Goal: Task Accomplishment & Management: Use online tool/utility

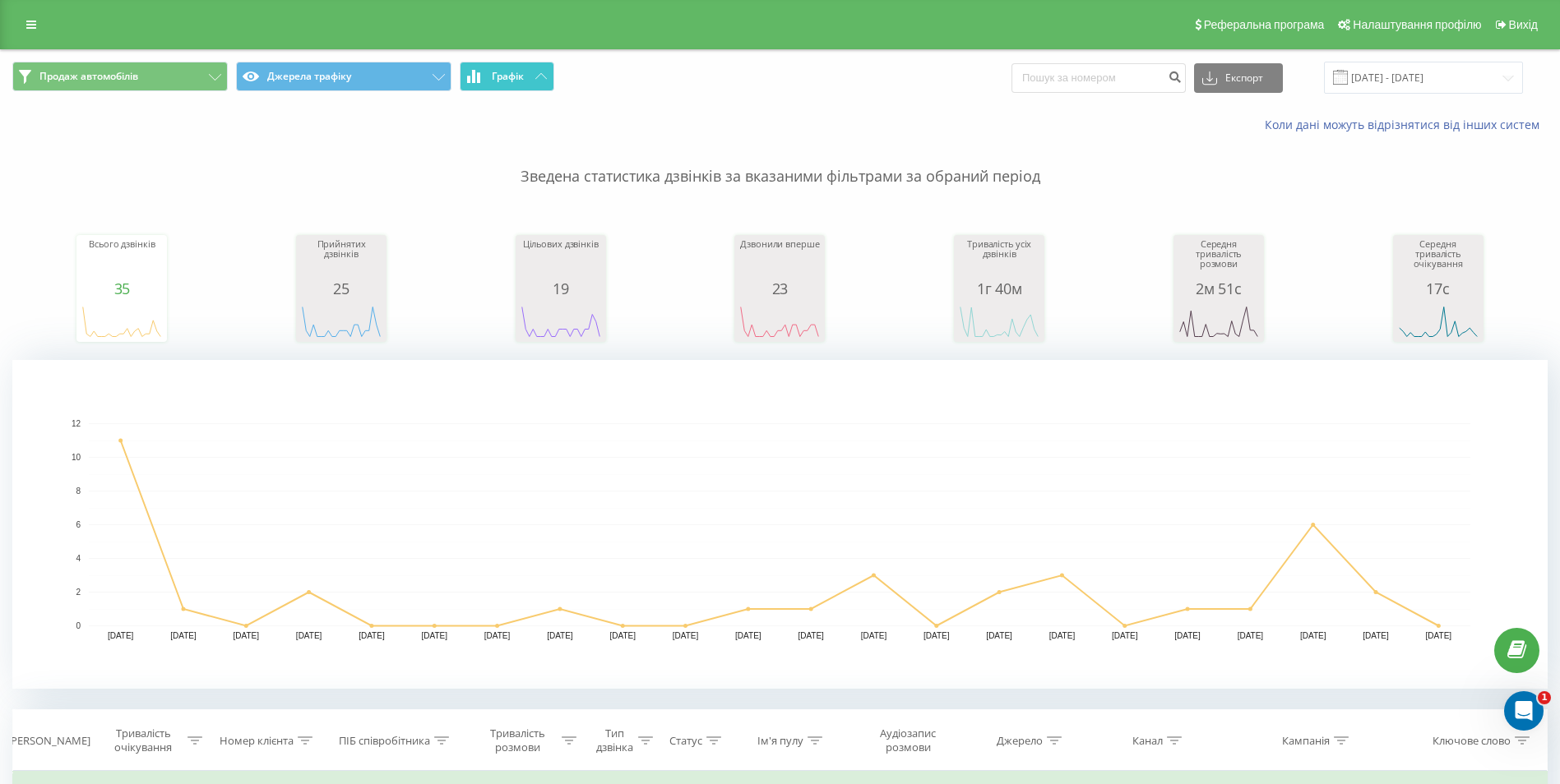
click at [545, 74] on icon at bounding box center [542, 76] width 12 height 6
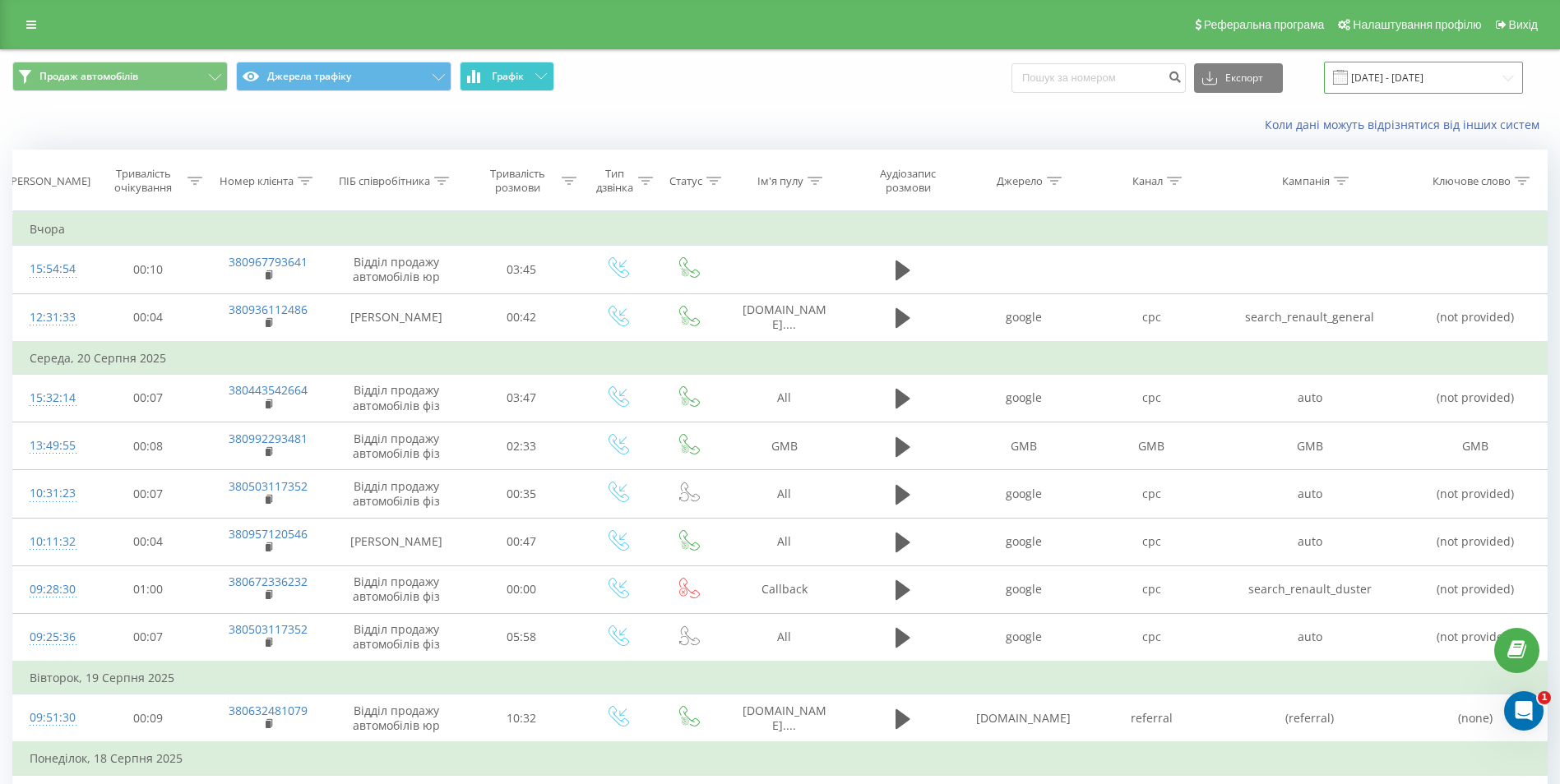
click at [1393, 78] on input "[DATE] - [DATE]" at bounding box center [1424, 78] width 199 height 33
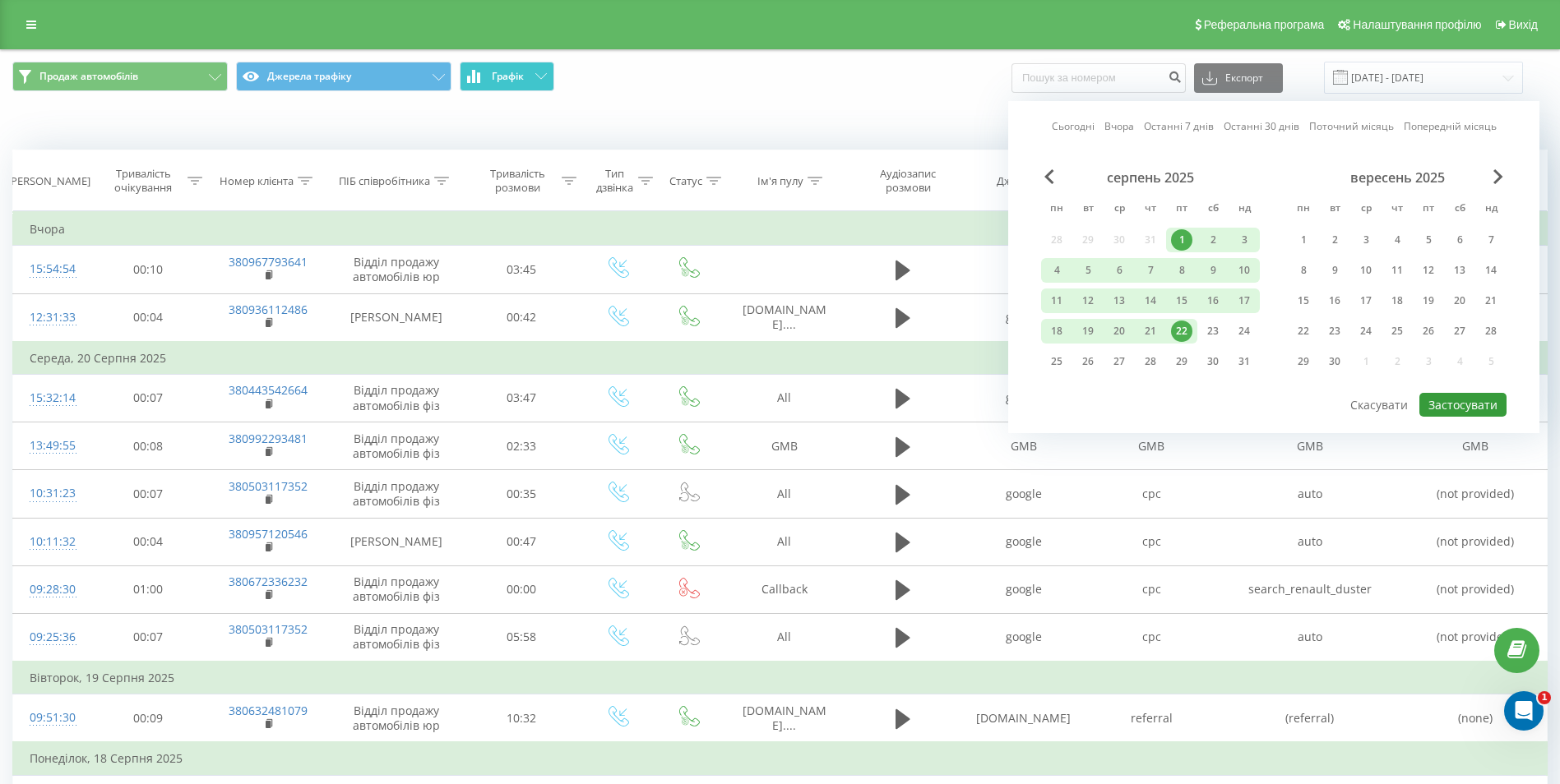
click at [1474, 400] on button "Застосувати" at bounding box center [1463, 404] width 87 height 24
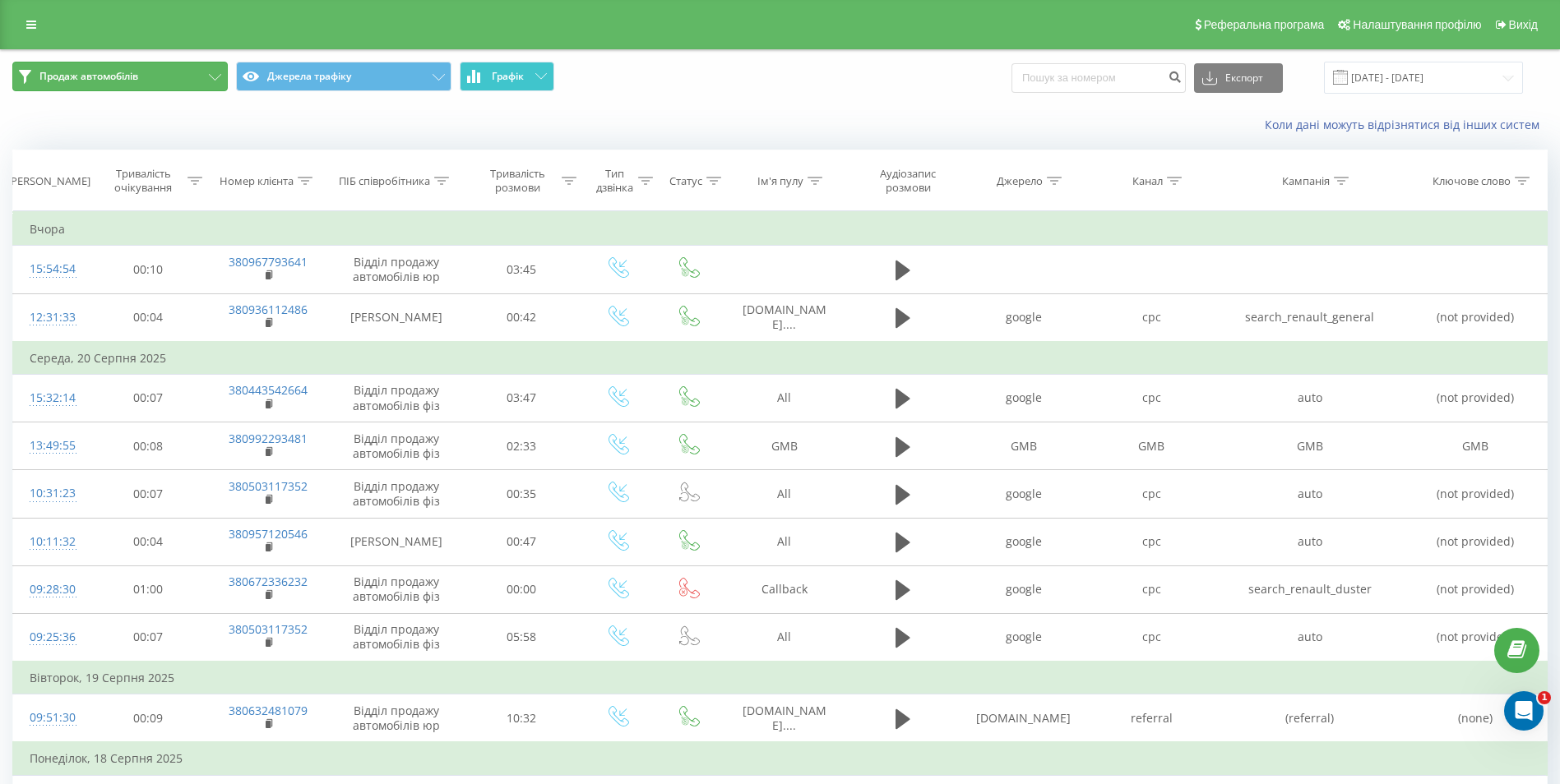
click at [215, 69] on button "Продаж автомобілів" at bounding box center [120, 77] width 215 height 30
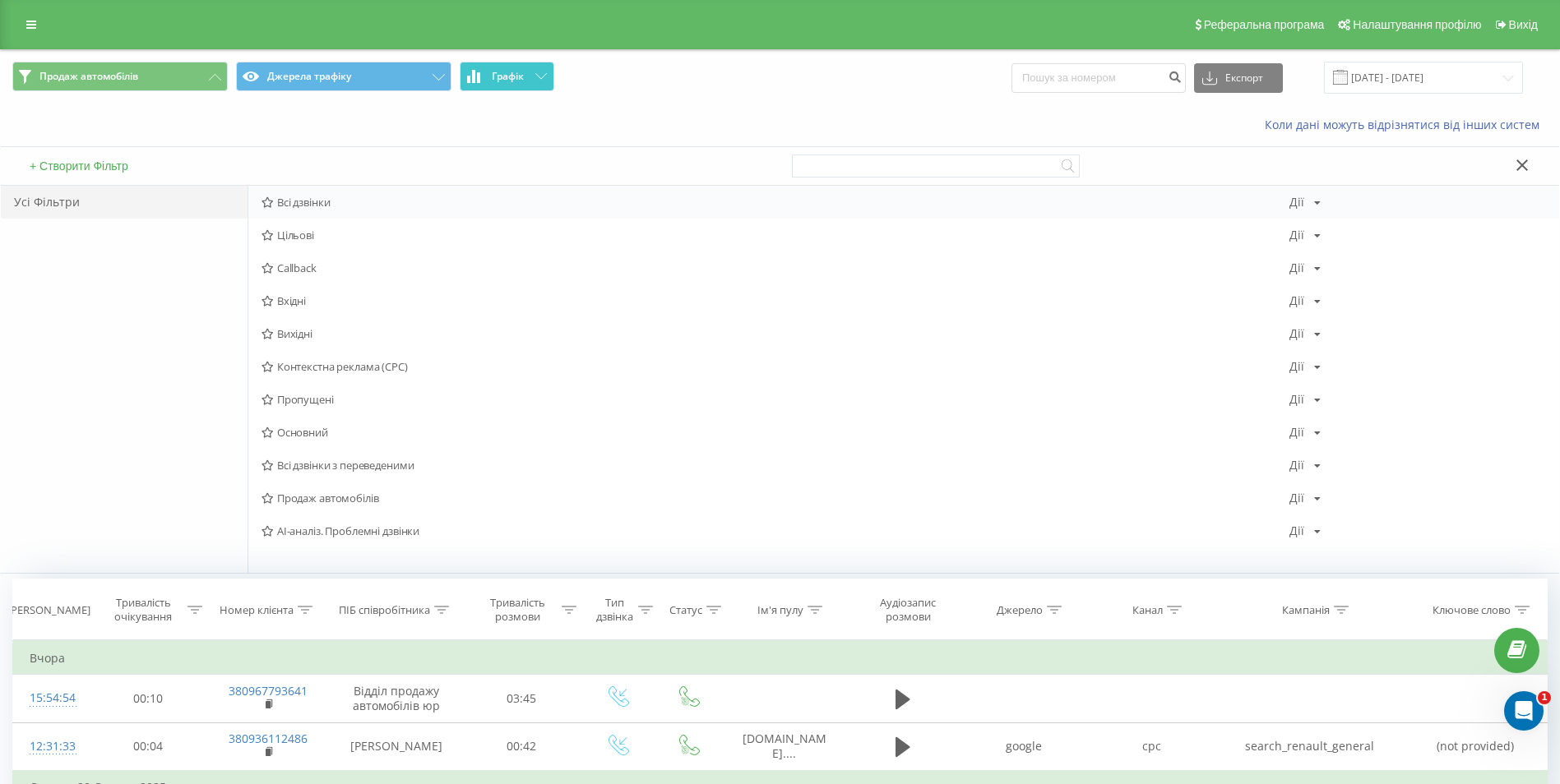
click at [316, 199] on span "Всі дзвінки" at bounding box center [776, 202] width 1028 height 12
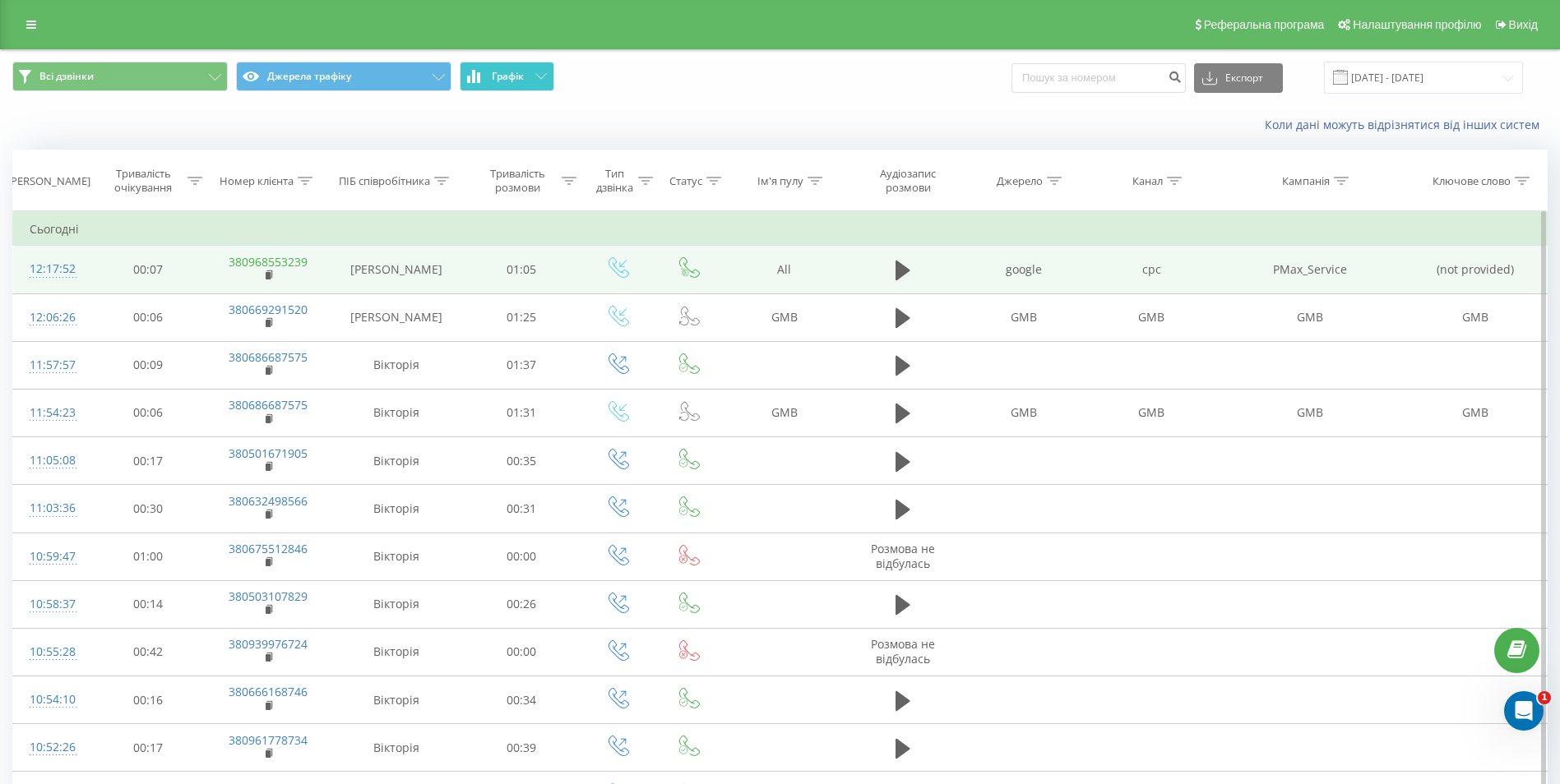
click at [266, 255] on link "380968553239" at bounding box center [268, 262] width 79 height 16
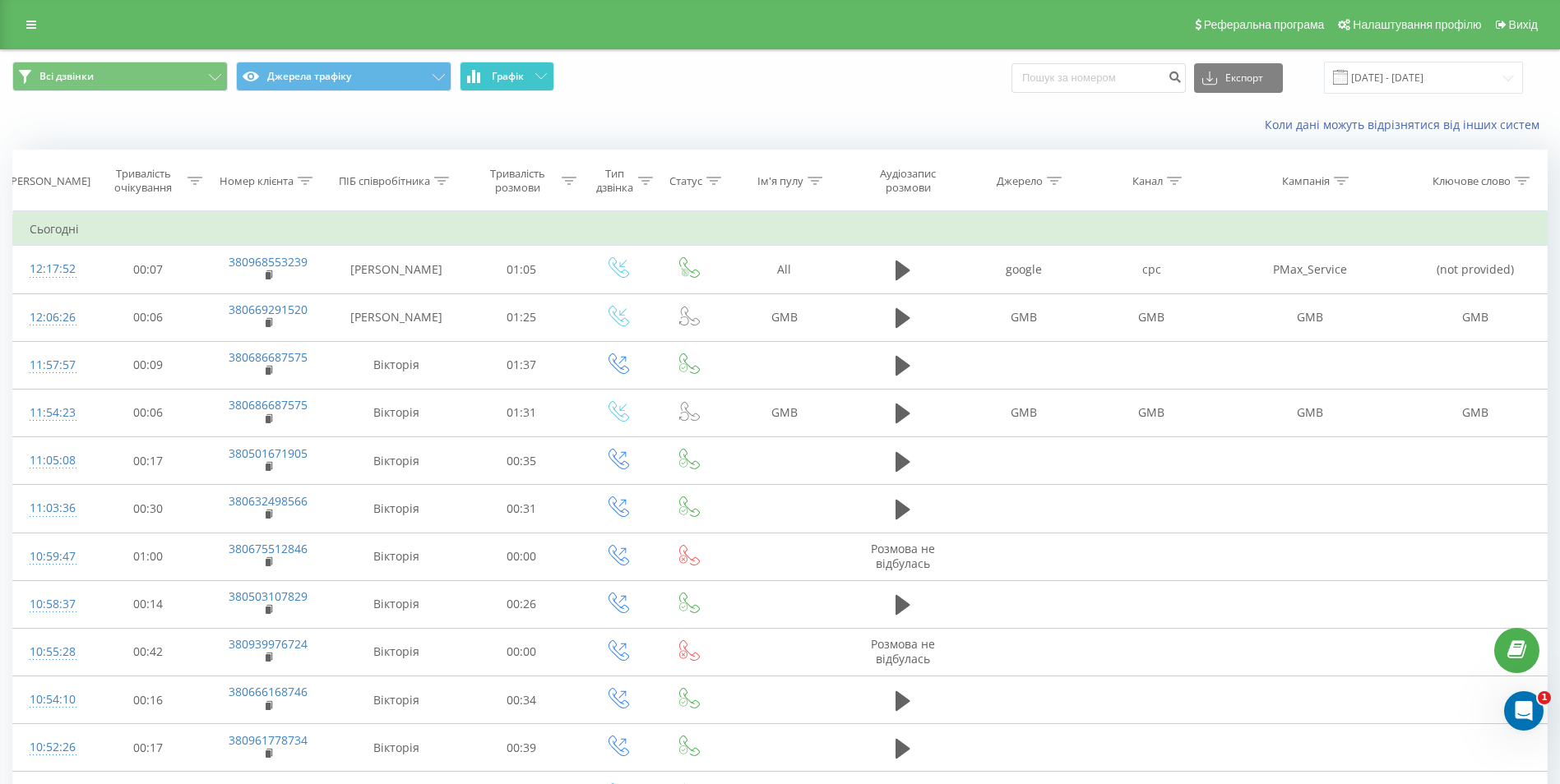
click at [98, 122] on div "Коли дані можуть відрізнятися вiд інших систем" at bounding box center [780, 125] width 1558 height 39
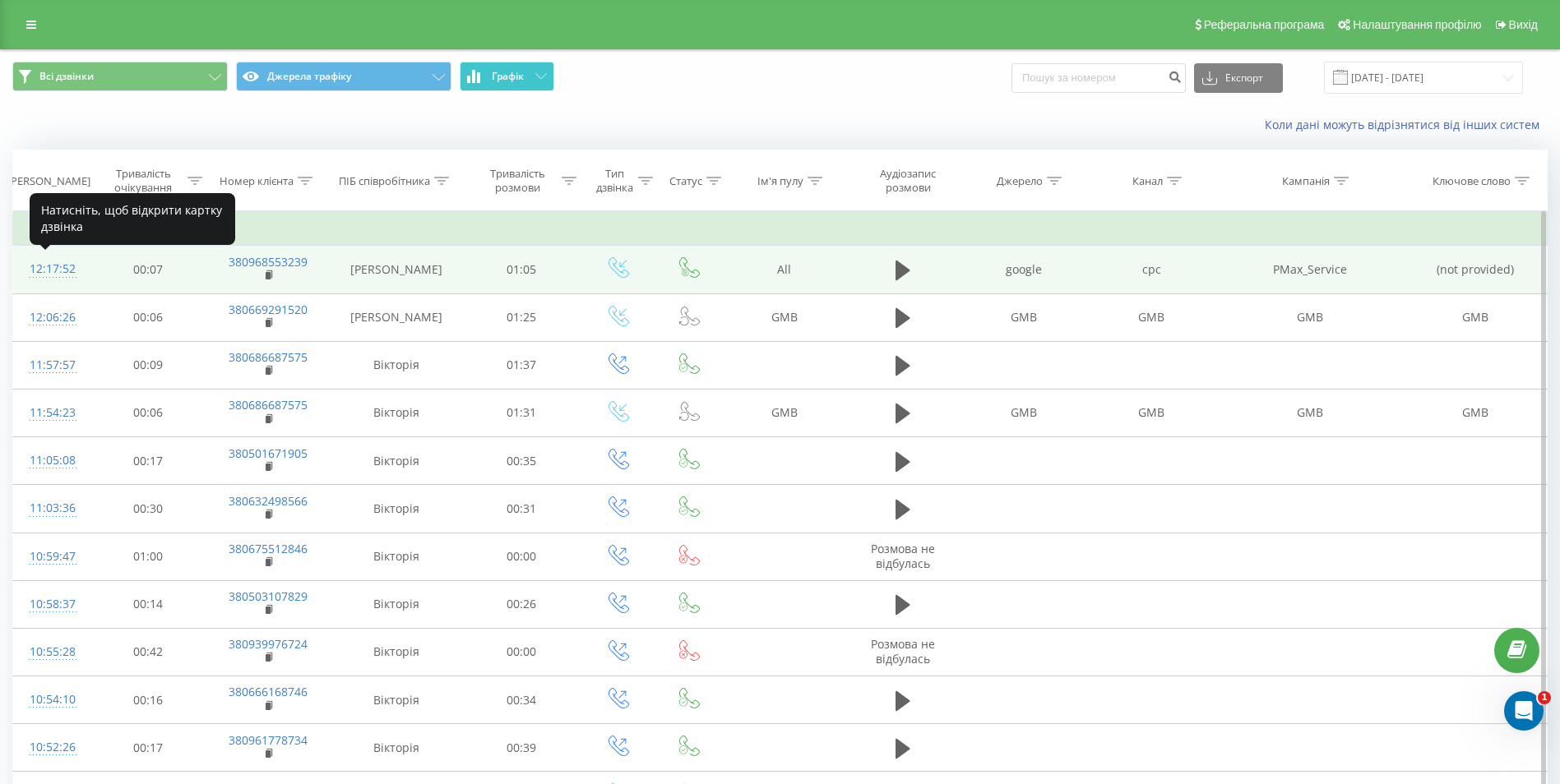
click at [34, 269] on div "12:17:52" at bounding box center [50, 269] width 42 height 33
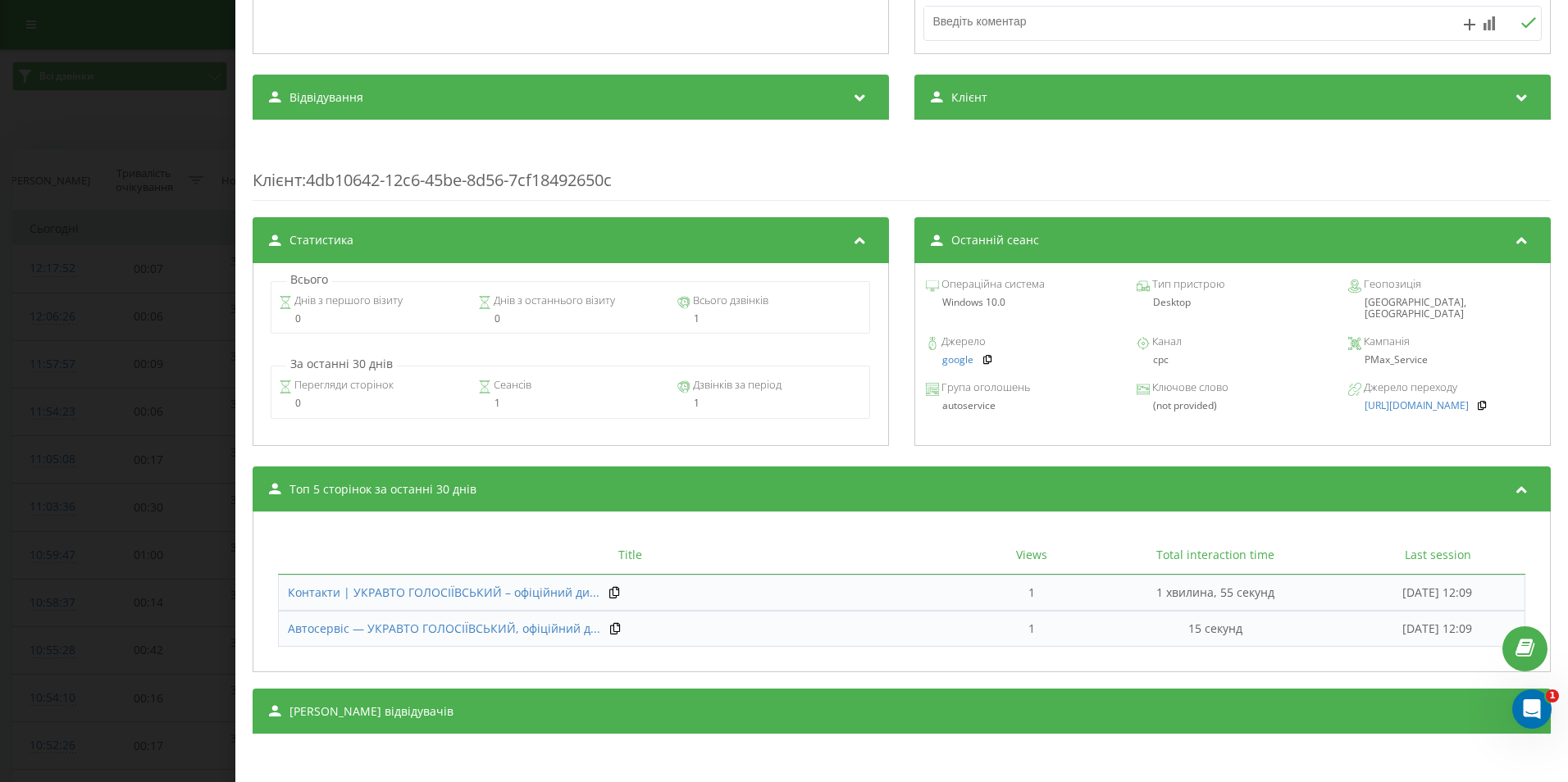
scroll to position [503, 0]
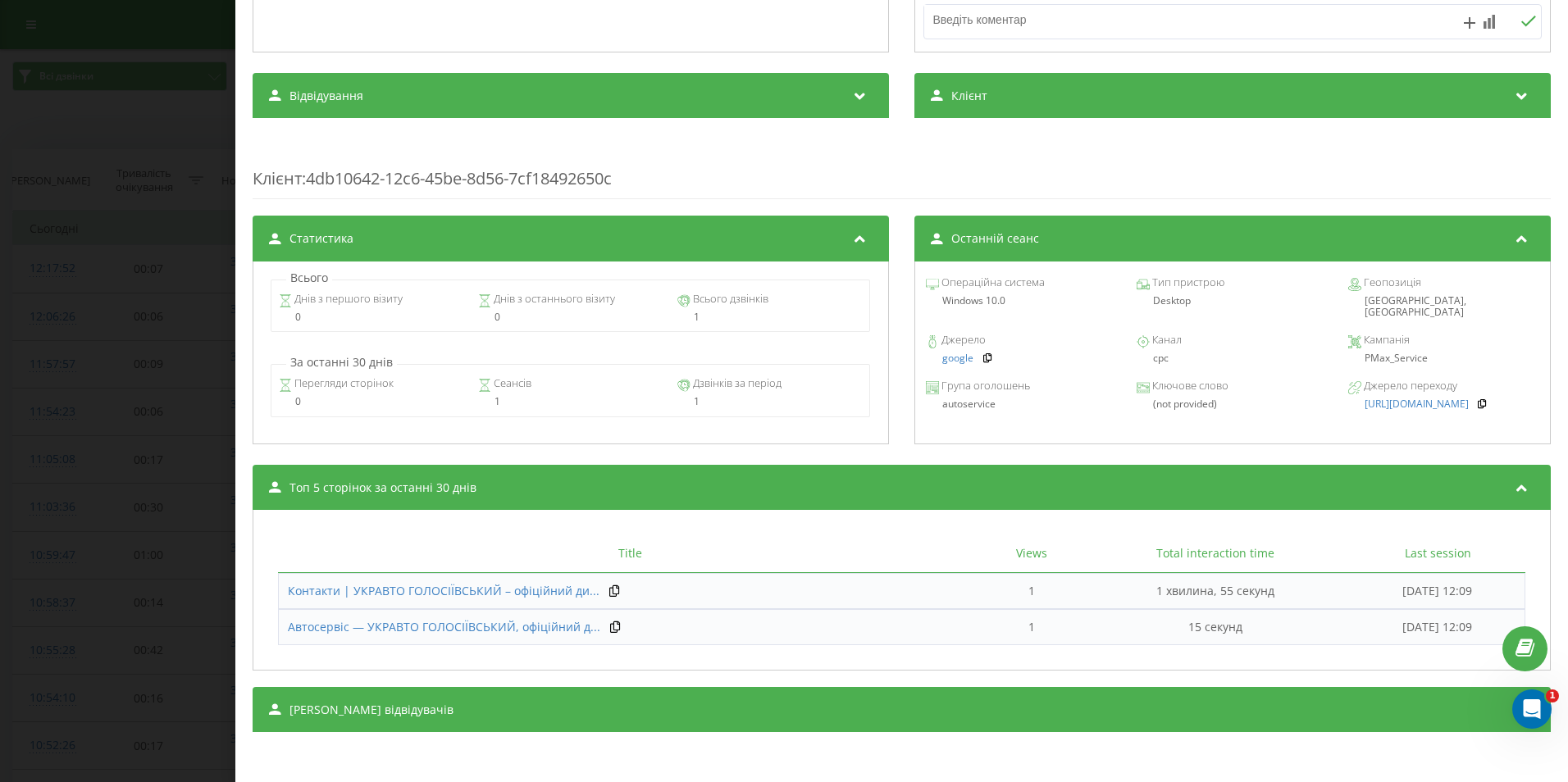
click at [1512, 709] on icon at bounding box center [1522, 707] width 20 height 17
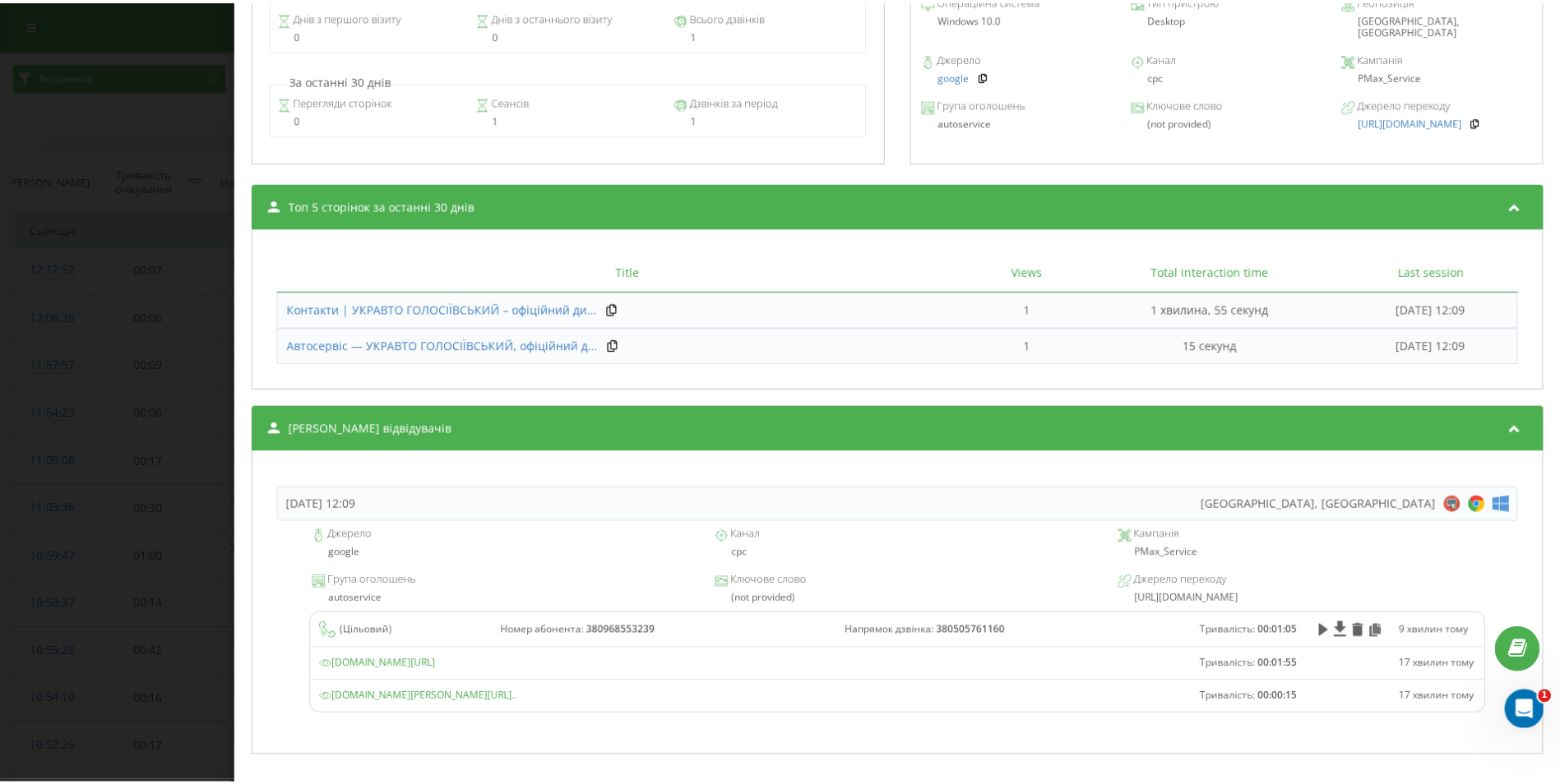
scroll to position [810, 0]
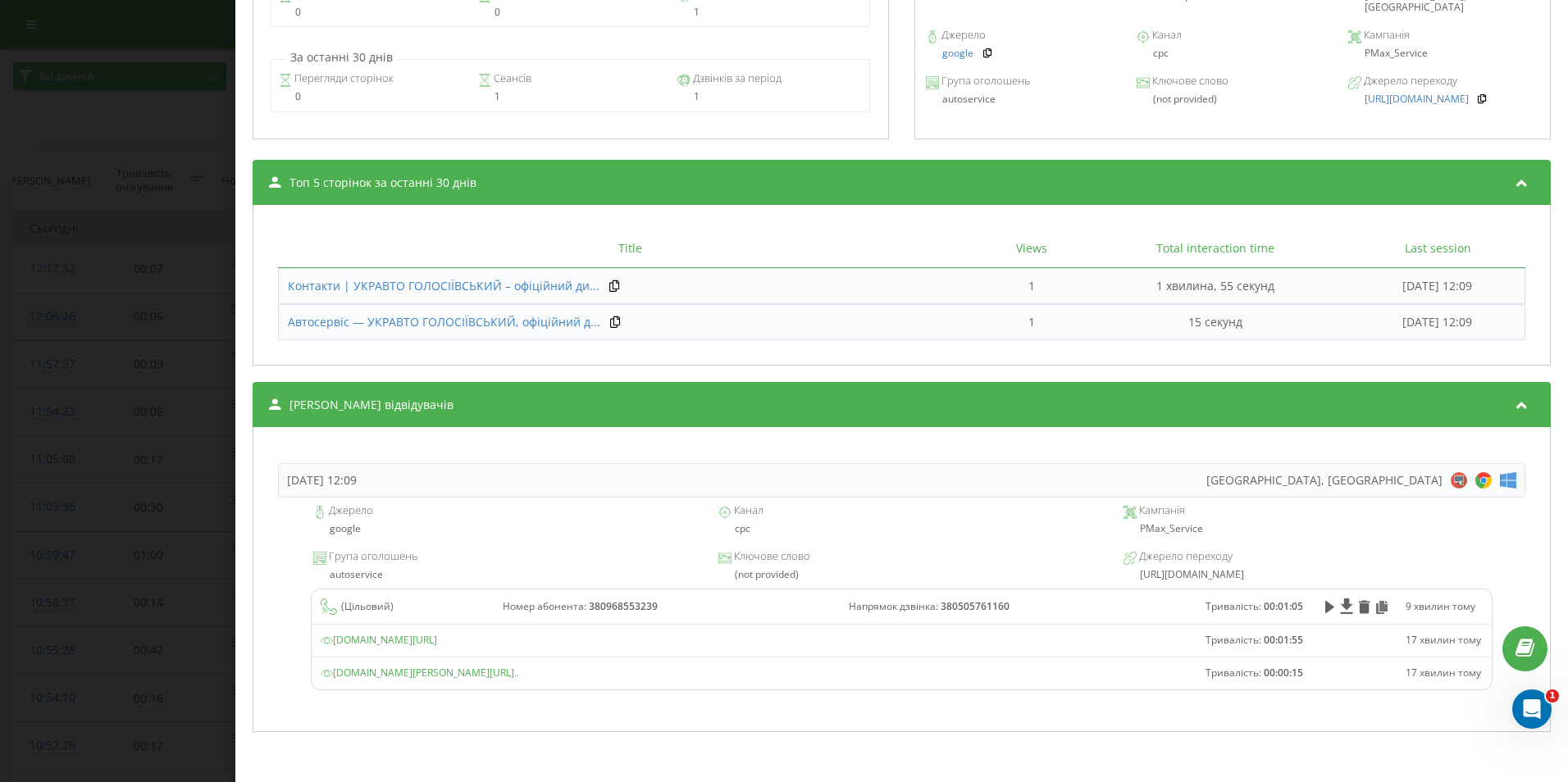
click at [211, 325] on div "Дзвінок : ua14_-1755854272.4860857 1 x - 01:05 00:00 00:00 Транскрипція Для AI-…" at bounding box center [784, 391] width 1568 height 782
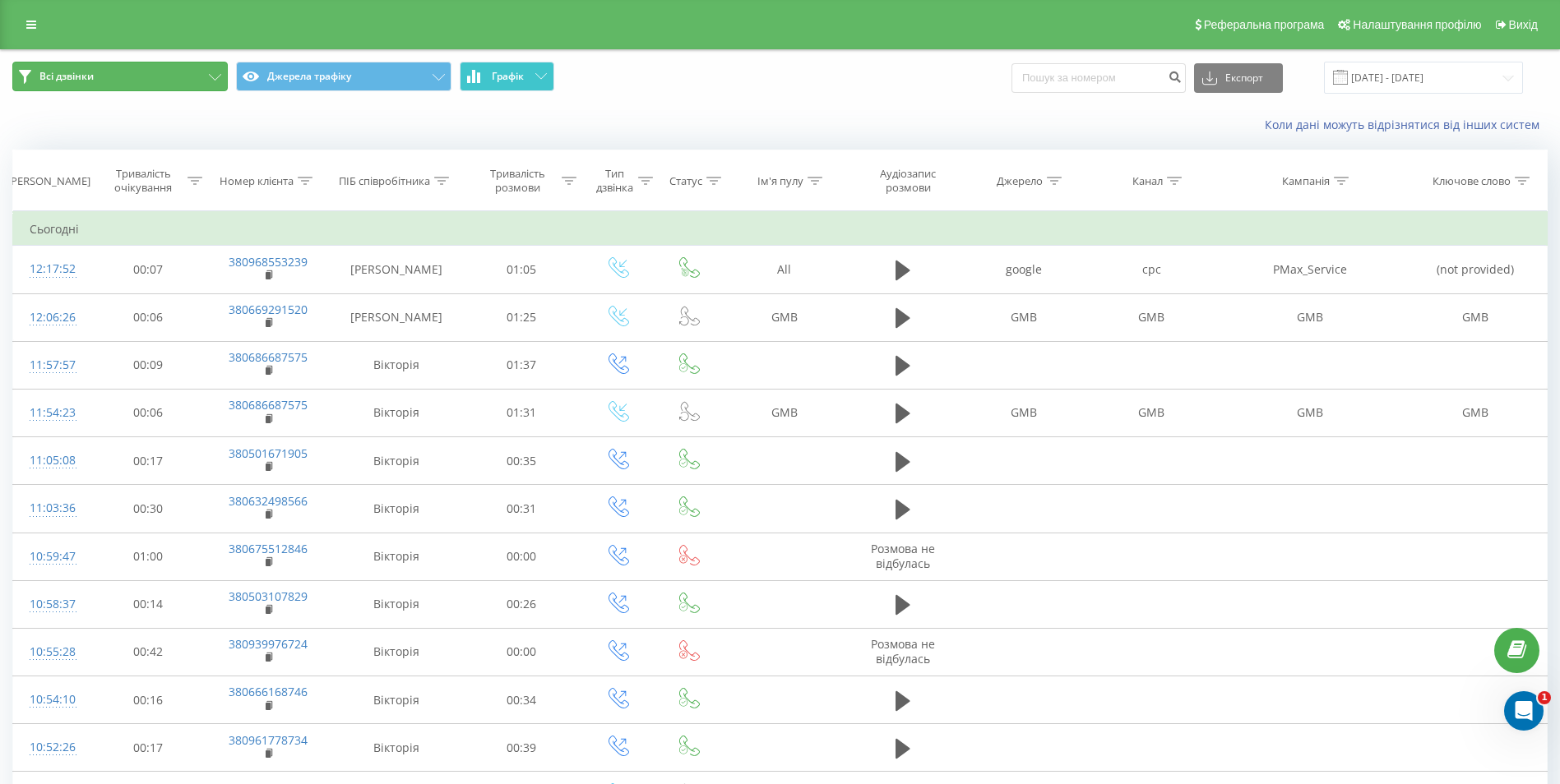
click at [210, 73] on button "Всі дзвінки" at bounding box center [120, 77] width 215 height 30
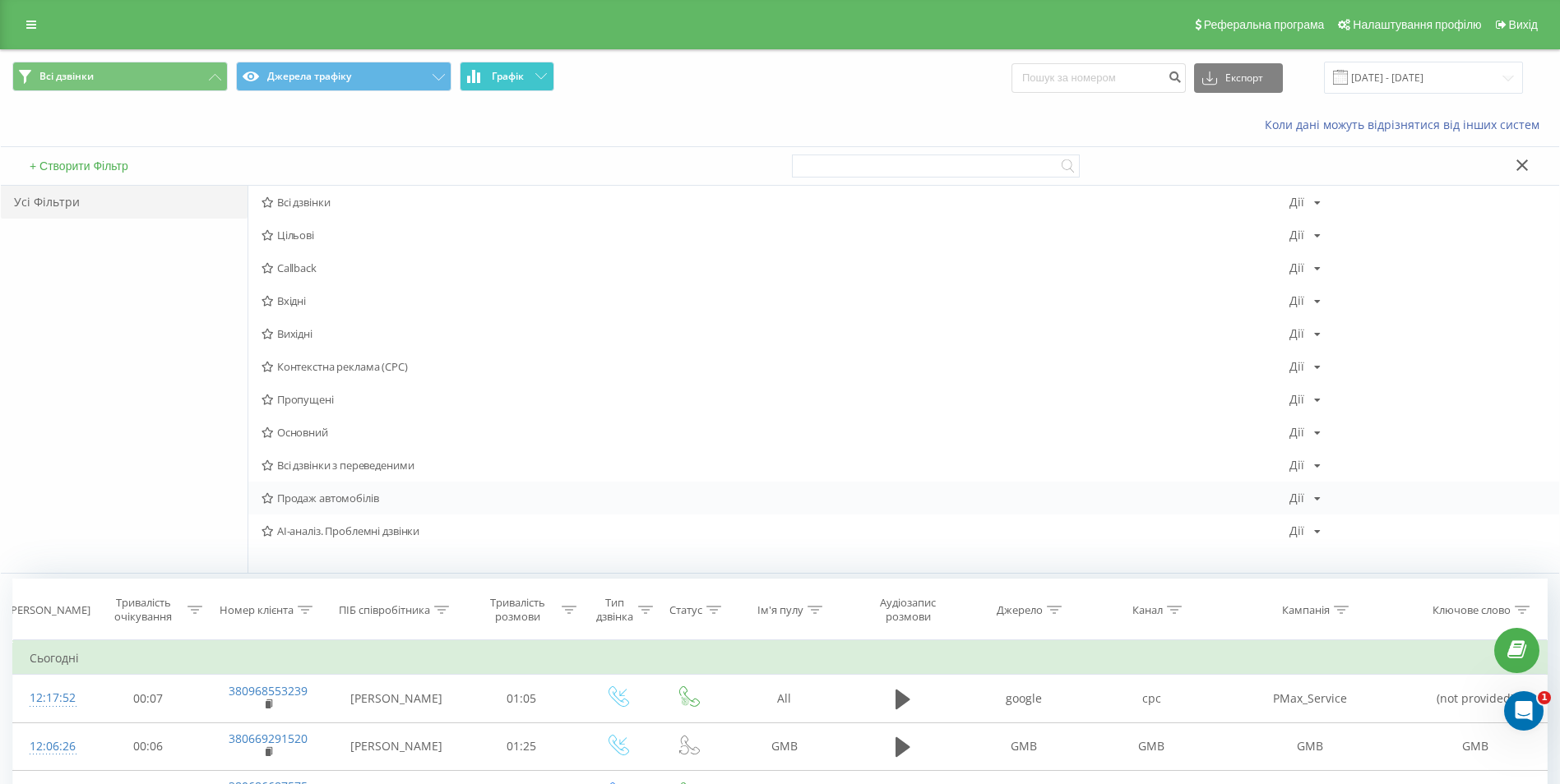
click at [354, 496] on span "Продаж автомобілів" at bounding box center [776, 498] width 1028 height 12
